Goal: Task Accomplishment & Management: Use online tool/utility

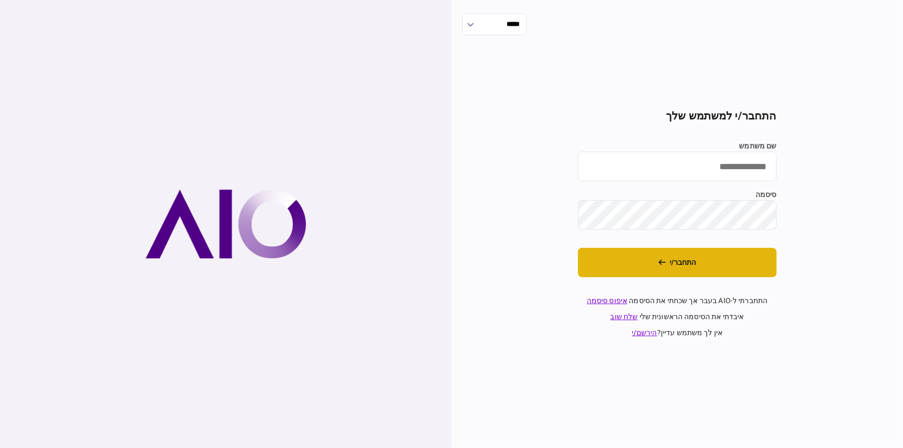
type input "********"
click at [602, 265] on button "התחבר/י" at bounding box center [677, 263] width 199 height 30
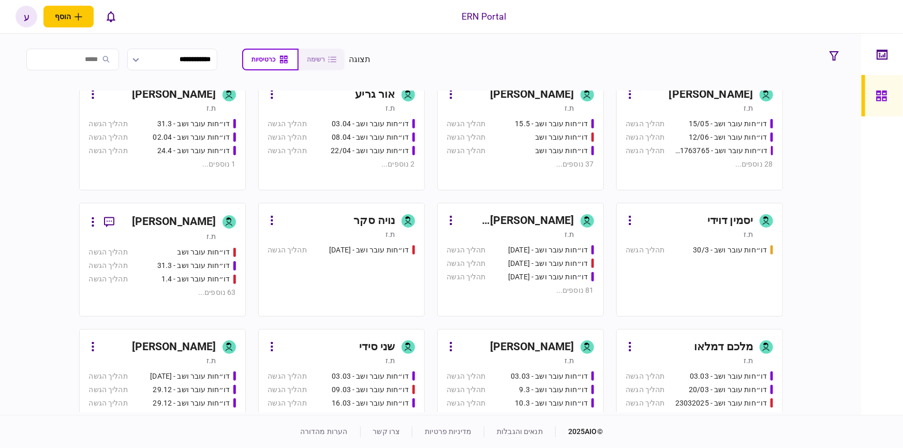
scroll to position [320, 0]
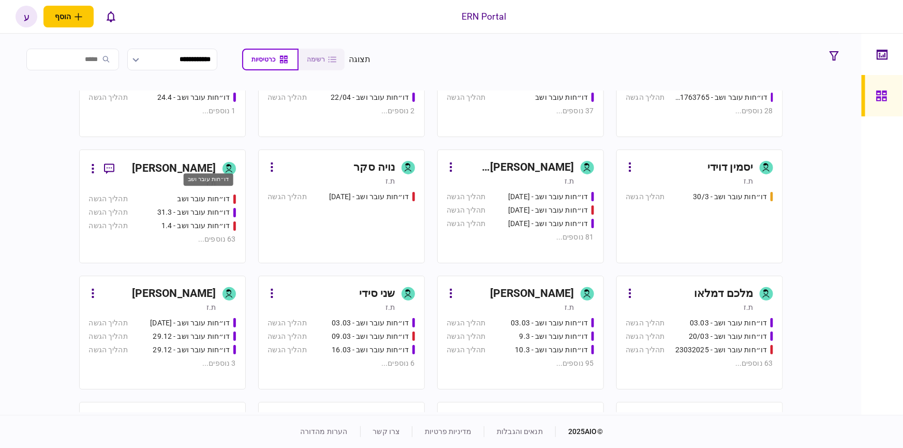
click at [201, 189] on div "דו״חות עובר ושב" at bounding box center [209, 182] width 52 height 21
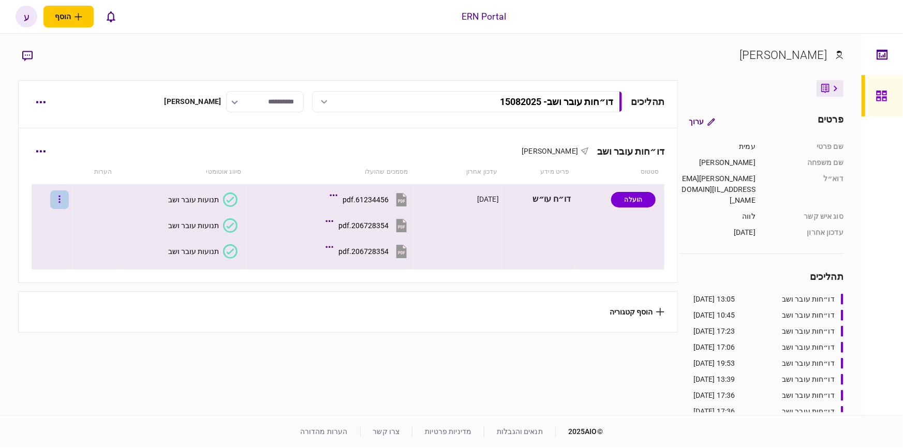
click at [64, 198] on button "button" at bounding box center [59, 200] width 19 height 19
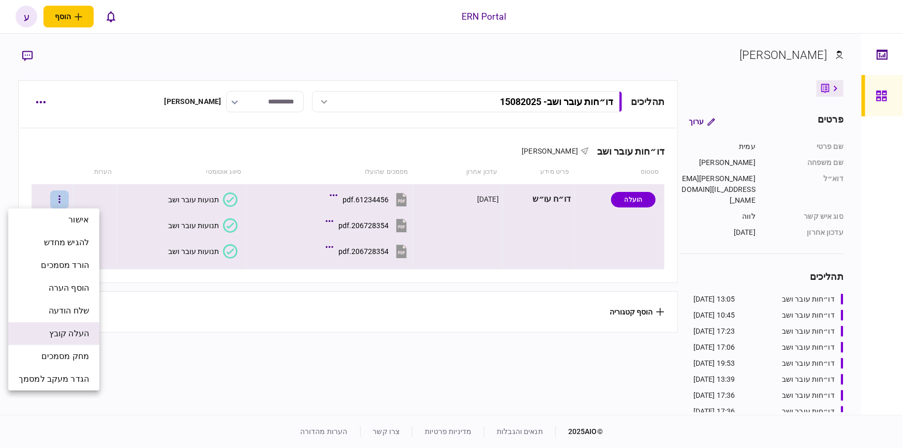
click at [76, 330] on span "העלה קובץ" at bounding box center [69, 334] width 40 height 12
